Goal: Task Accomplishment & Management: Manage account settings

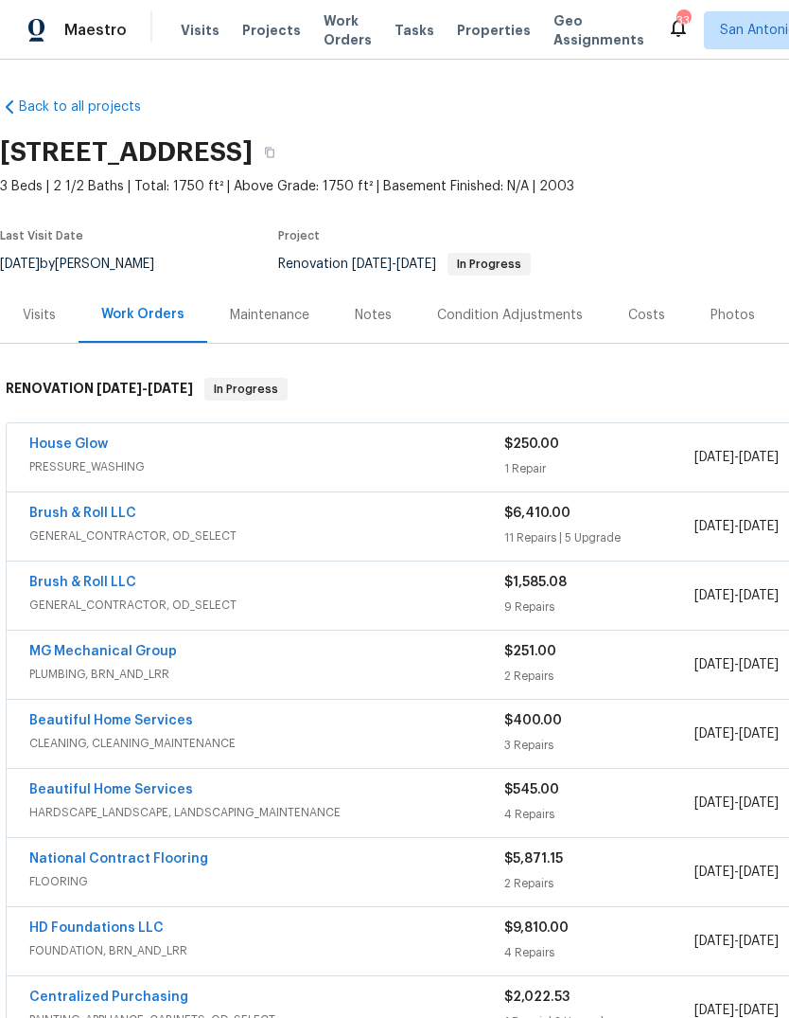
click at [724, 325] on div "Photos" at bounding box center [733, 315] width 90 height 56
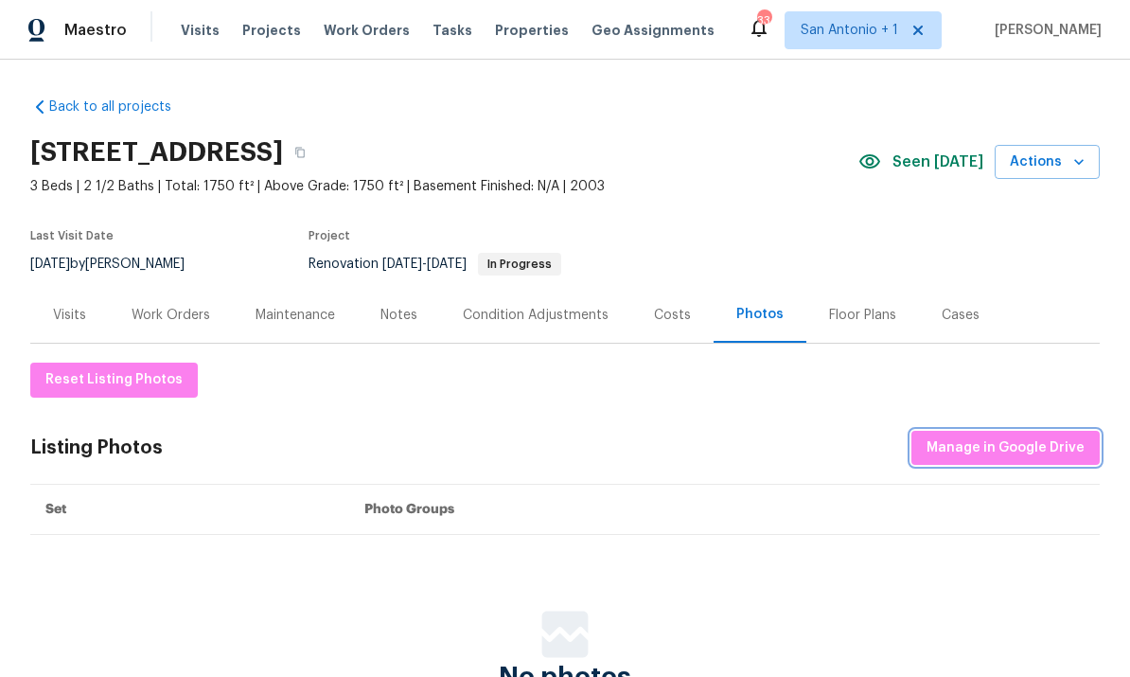
click at [789, 449] on span "Manage in Google Drive" at bounding box center [1006, 448] width 158 height 24
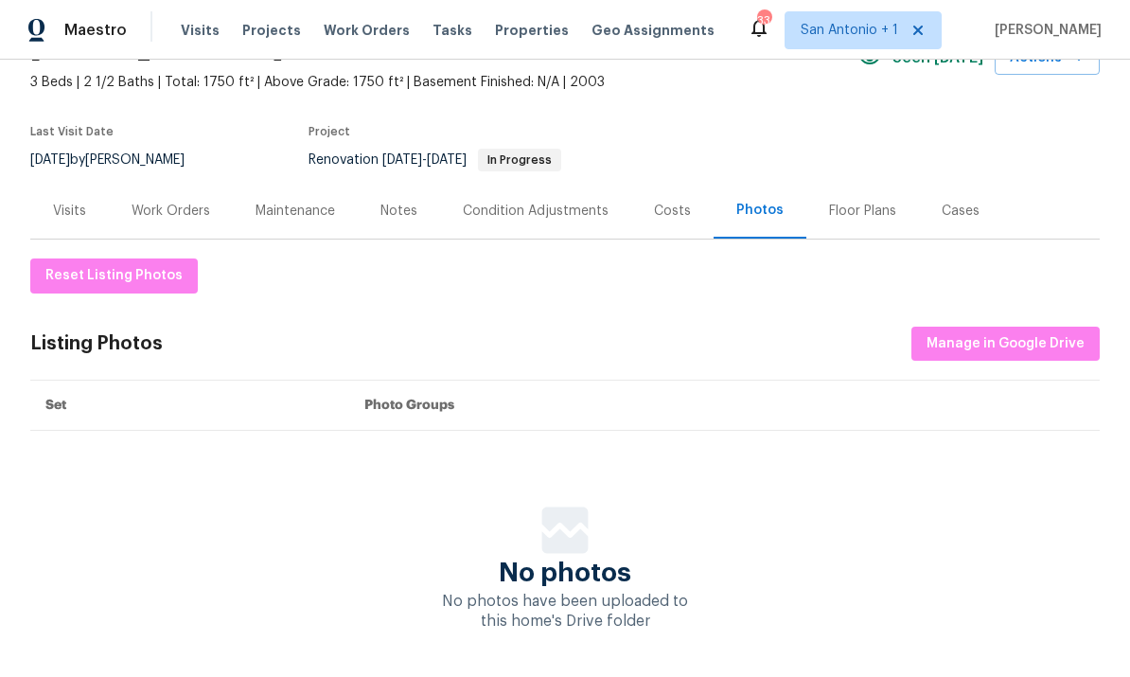
scroll to position [101, 0]
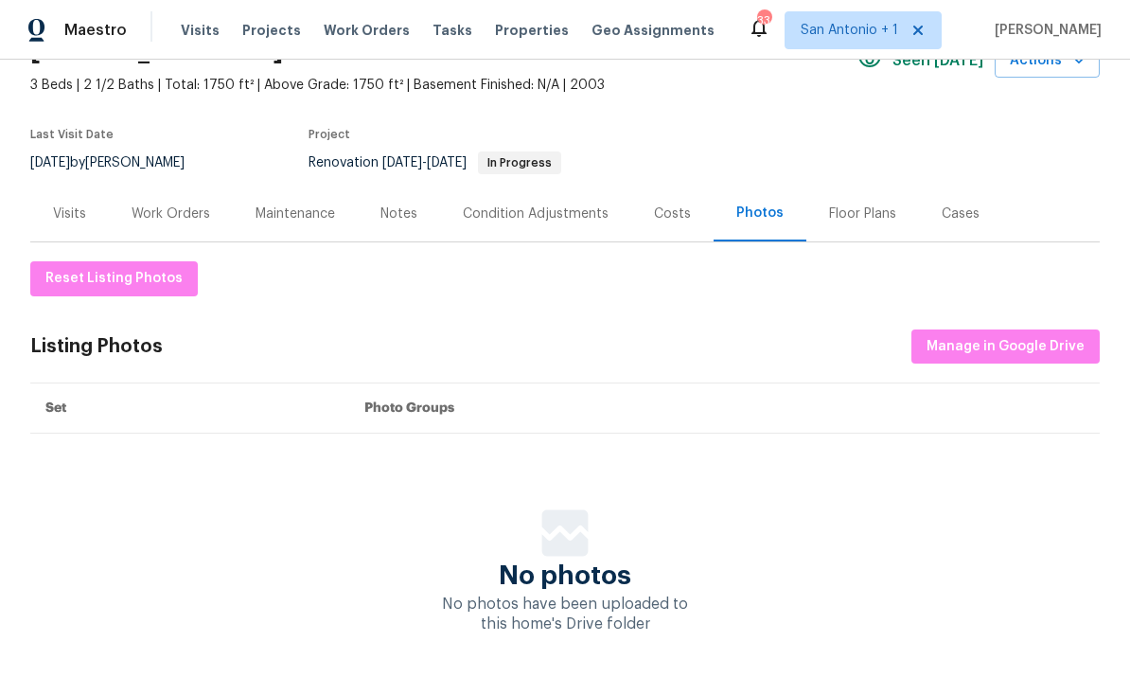
scroll to position [100, 0]
click at [1003, 343] on span "Manage in Google Drive" at bounding box center [1006, 348] width 158 height 24
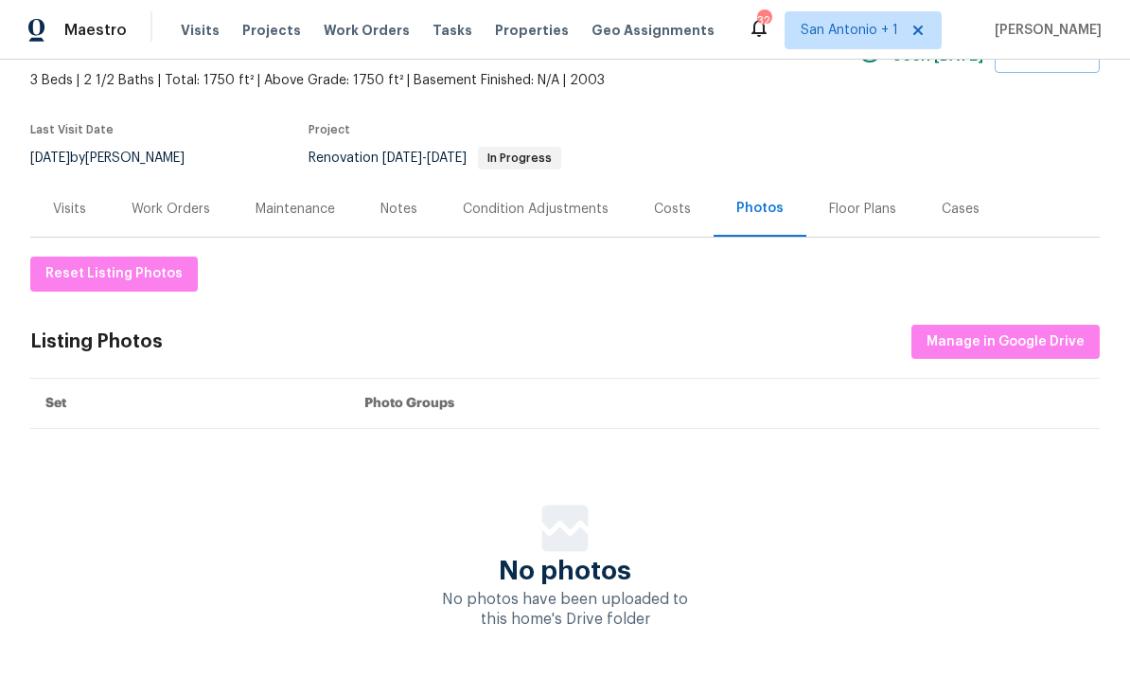
scroll to position [101, 0]
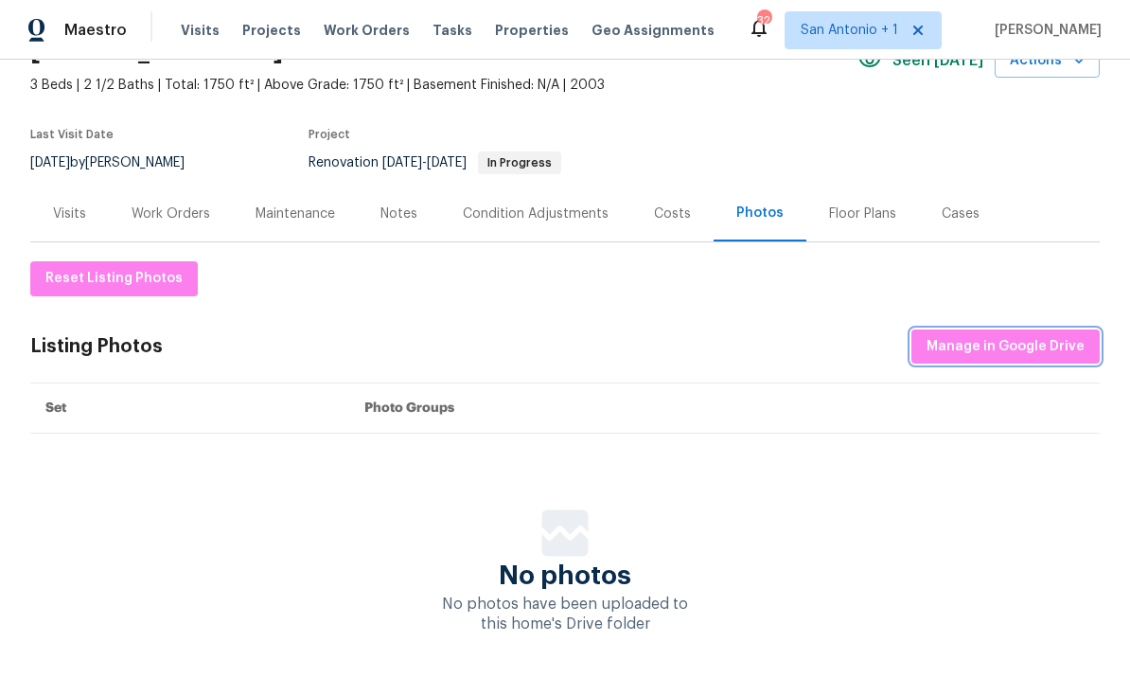
click at [997, 349] on span "Manage in Google Drive" at bounding box center [1006, 347] width 158 height 24
click at [1040, 353] on span "Manage in Google Drive" at bounding box center [1006, 348] width 158 height 24
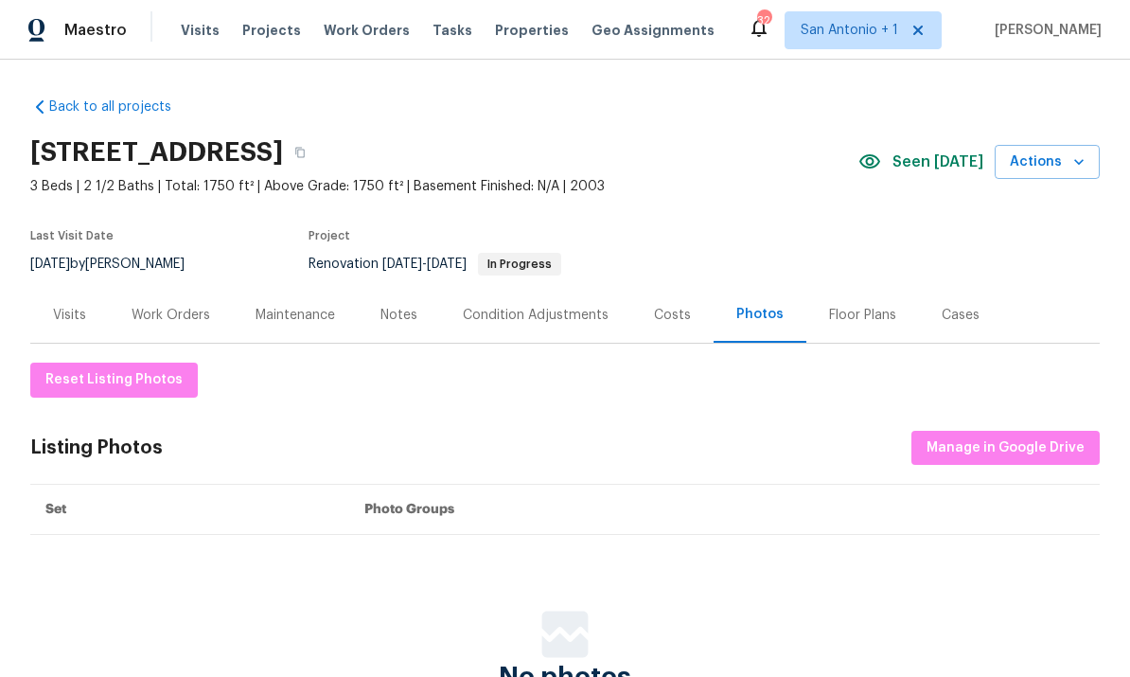
scroll to position [0, 0]
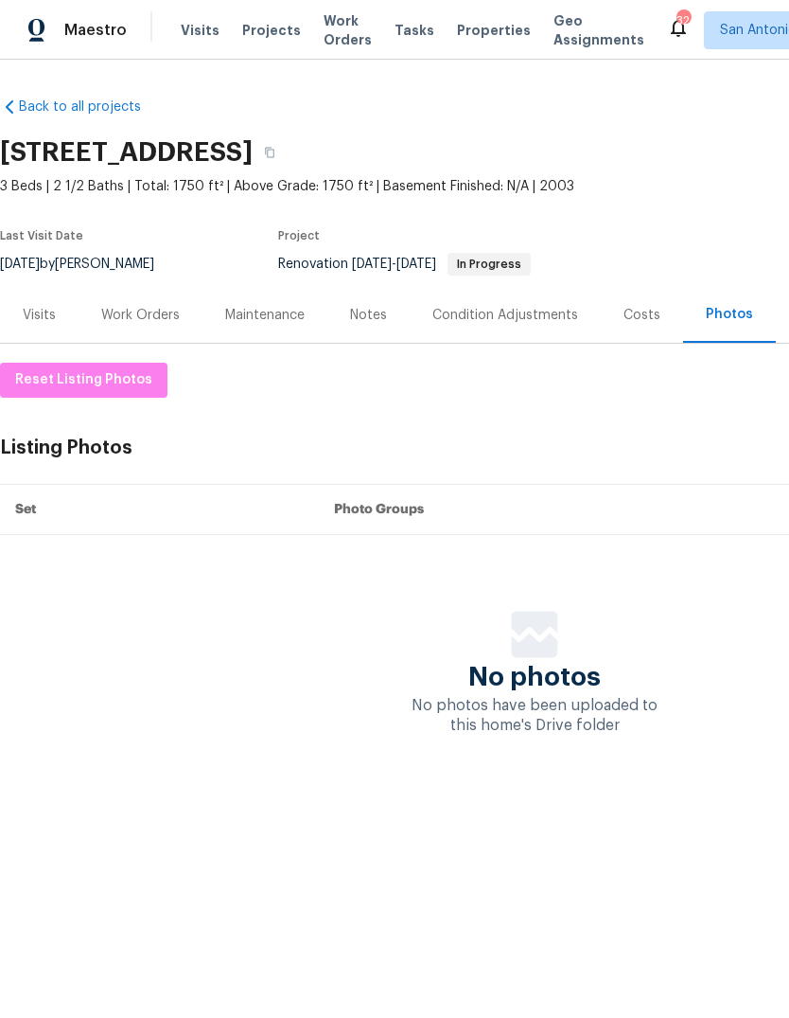
click at [483, 35] on span "Properties" at bounding box center [494, 30] width 74 height 19
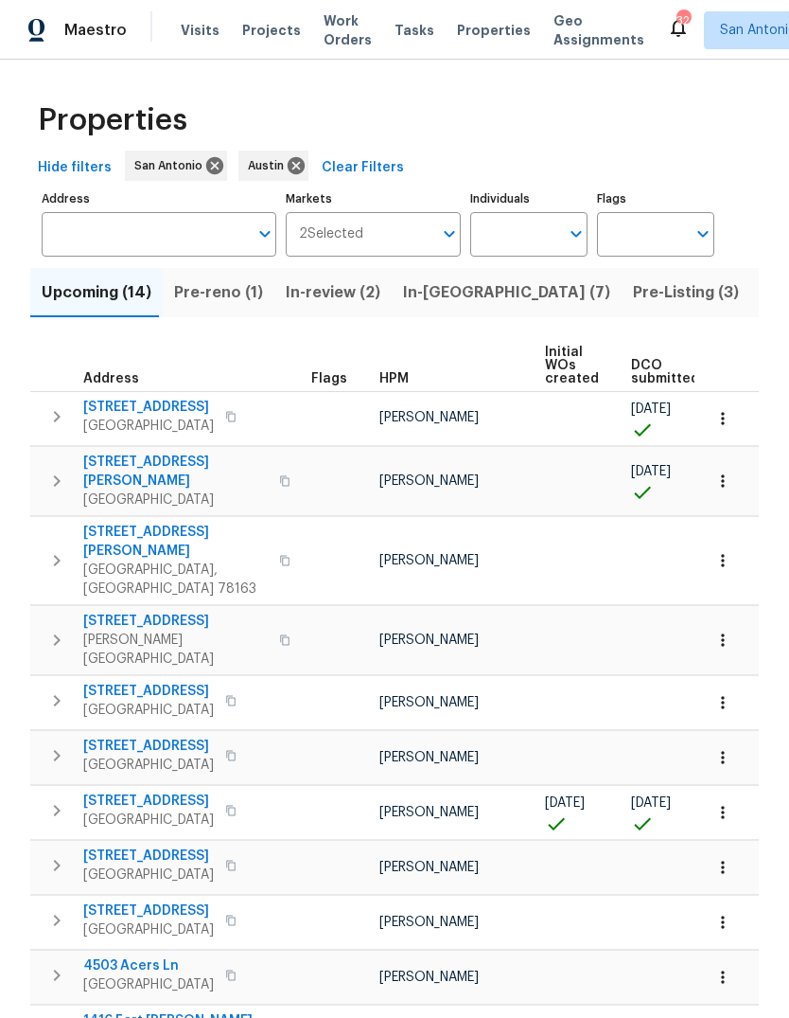
click at [762, 297] on span "Listed (48)" at bounding box center [803, 292] width 83 height 27
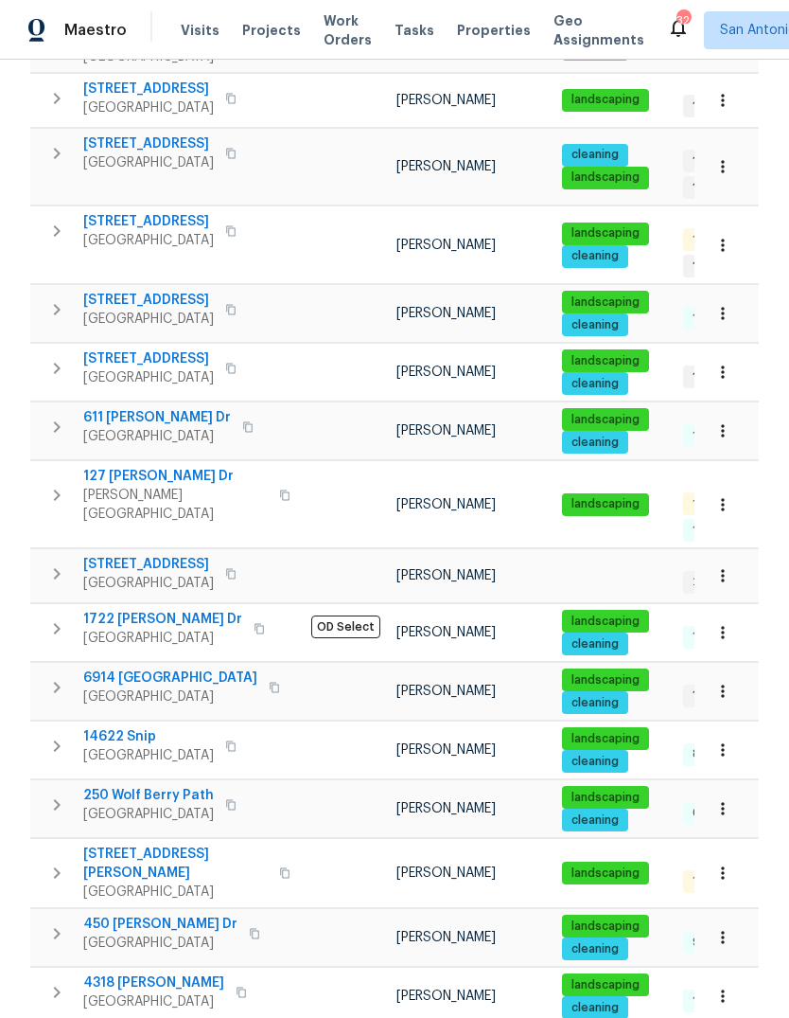
scroll to position [510, 0]
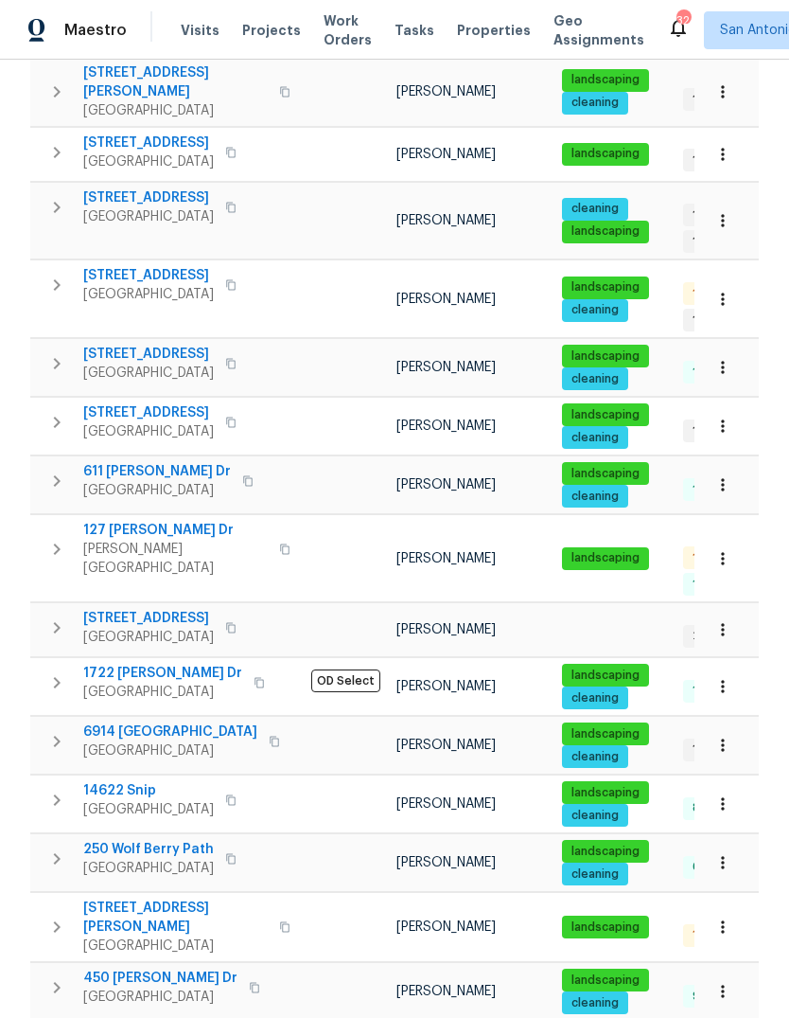
click at [705, 464] on button "button" at bounding box center [723, 485] width 42 height 42
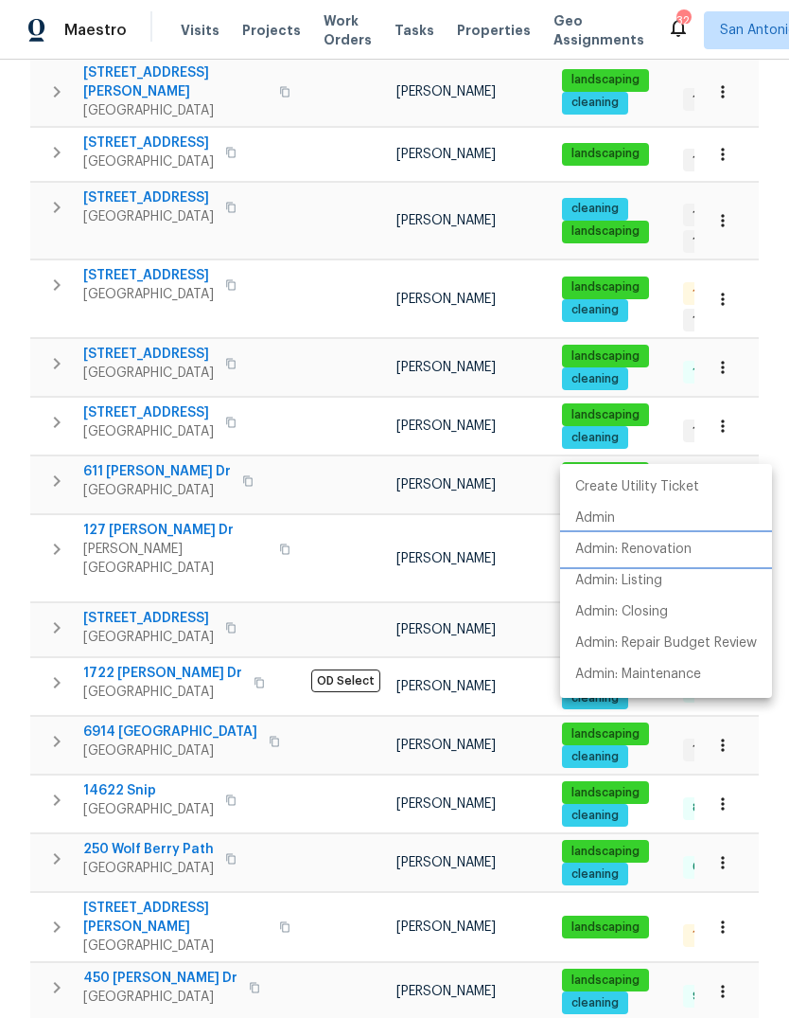
click at [673, 553] on p "Admin: Renovation" at bounding box center [634, 550] width 116 height 20
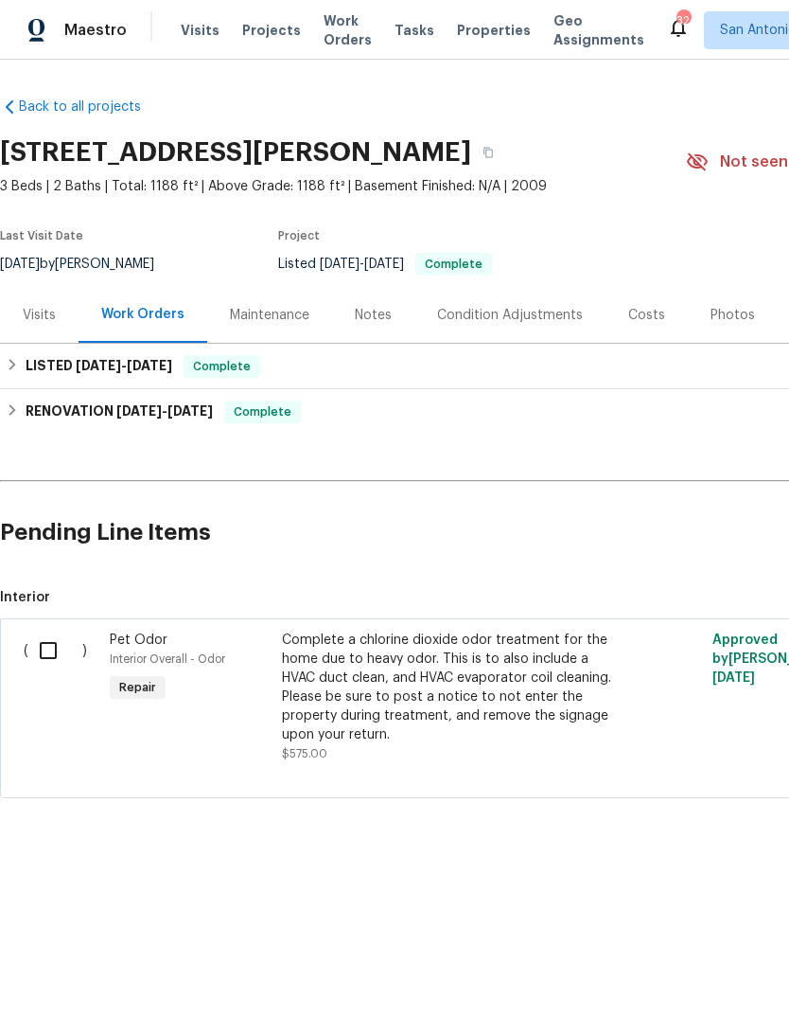
click at [41, 655] on input "checkbox" at bounding box center [55, 650] width 54 height 40
checkbox input "true"
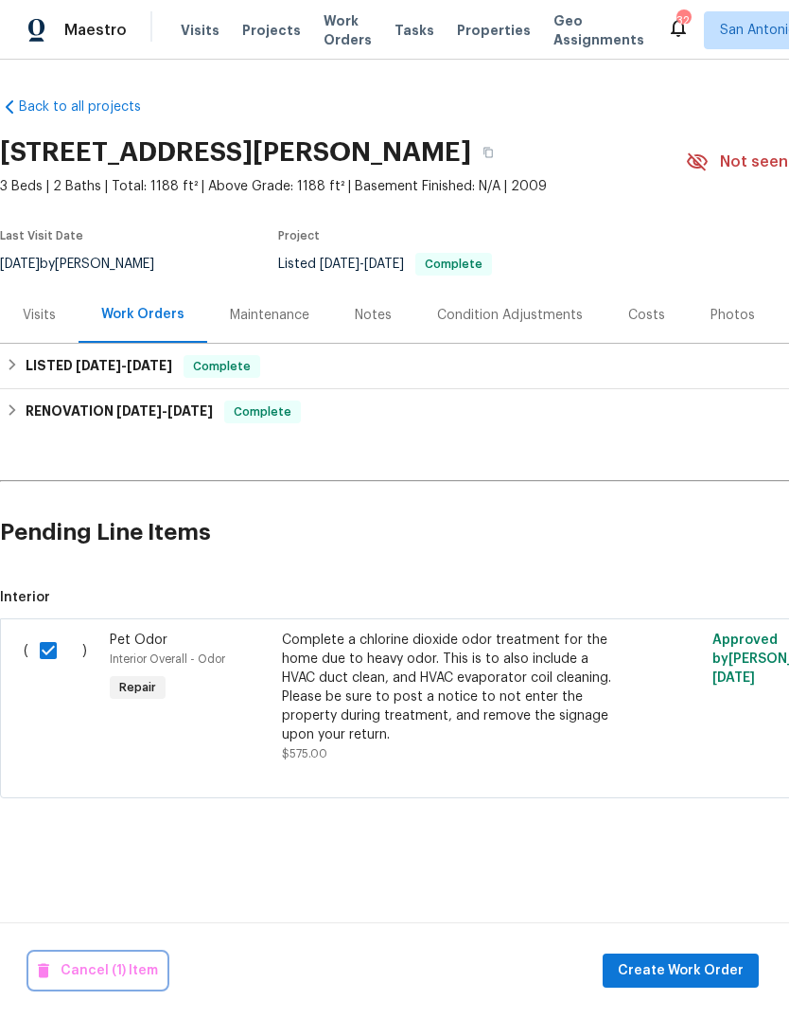
click at [61, 960] on span "Cancel (1) Item" at bounding box center [98, 971] width 120 height 24
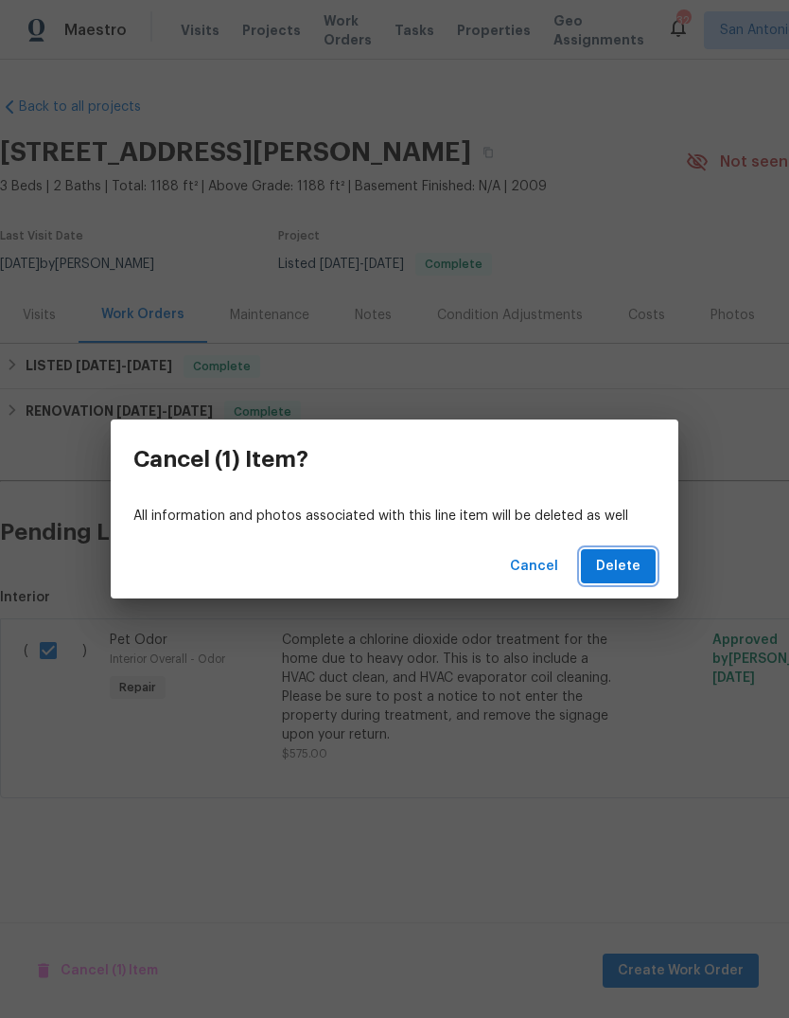
click at [624, 576] on span "Delete" at bounding box center [618, 567] width 44 height 24
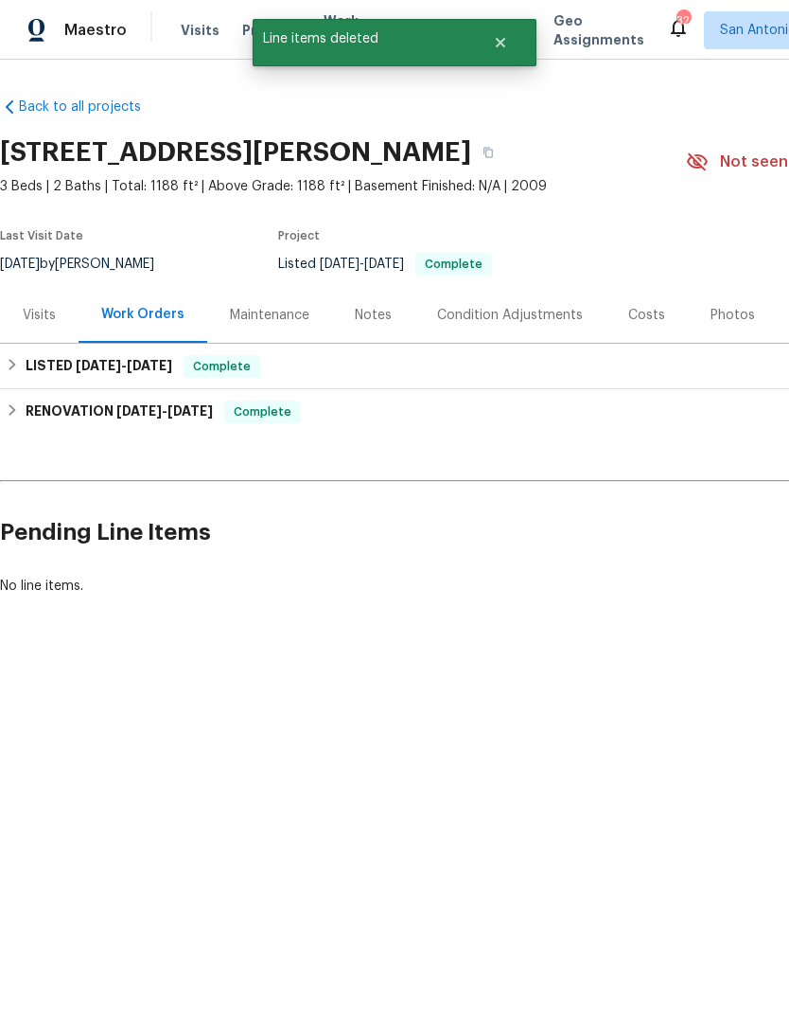
click at [257, 312] on div "Maintenance" at bounding box center [270, 315] width 80 height 19
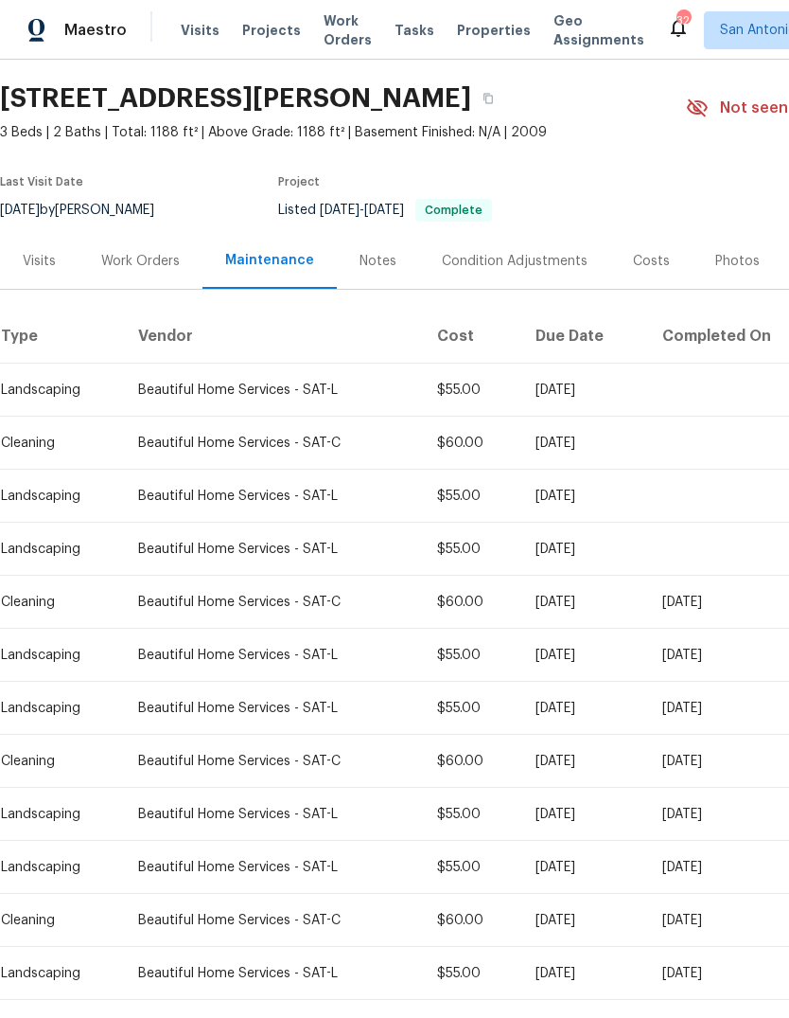
scroll to position [57, 0]
